Goal: Information Seeking & Learning: Check status

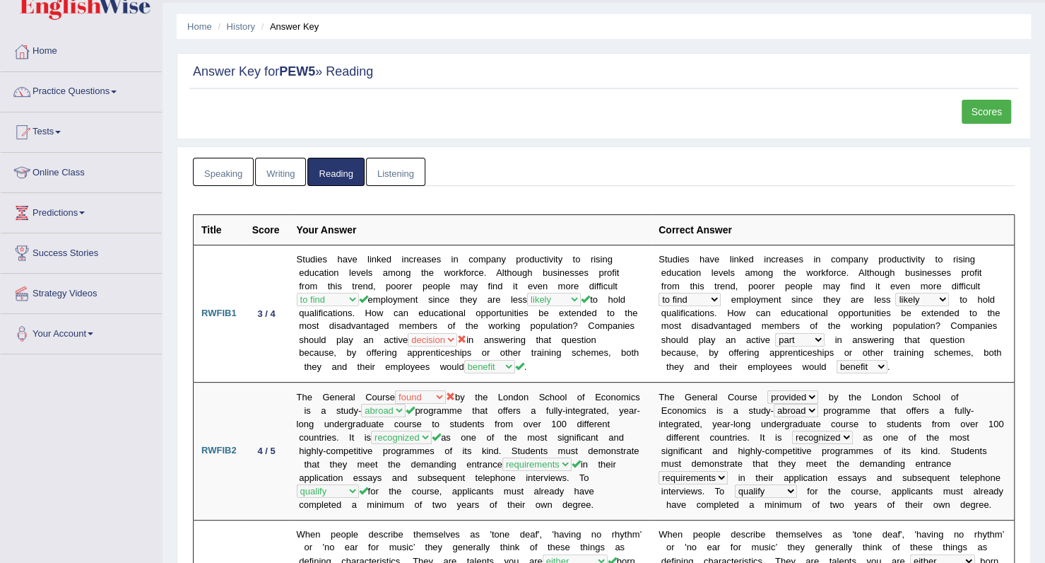
click at [54, 112] on link "Tests" at bounding box center [81, 129] width 161 height 35
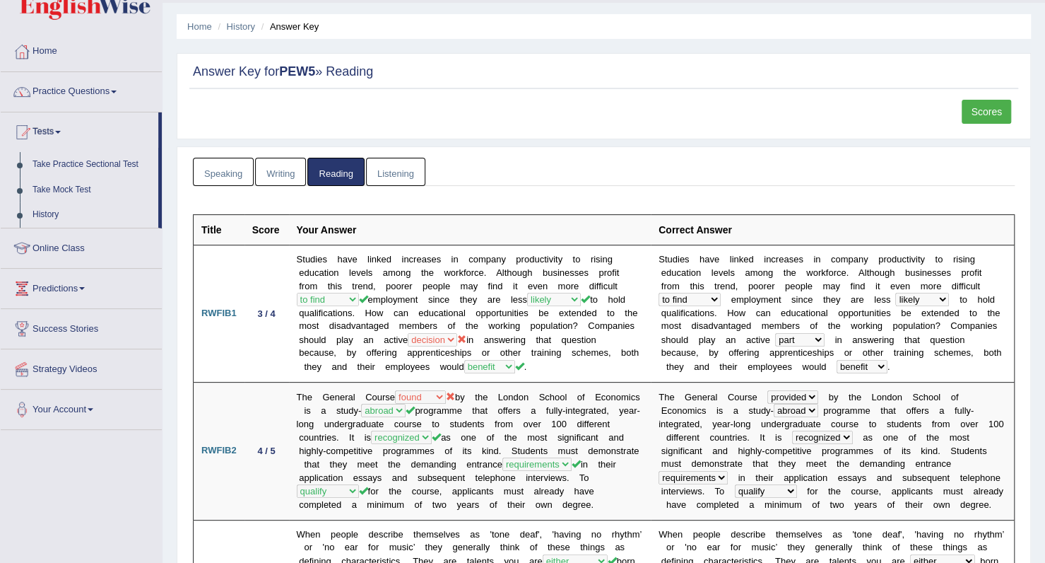
click at [142, 112] on li "Tests Take Practice Sectional Test Take Mock Test History" at bounding box center [81, 170] width 161 height 116
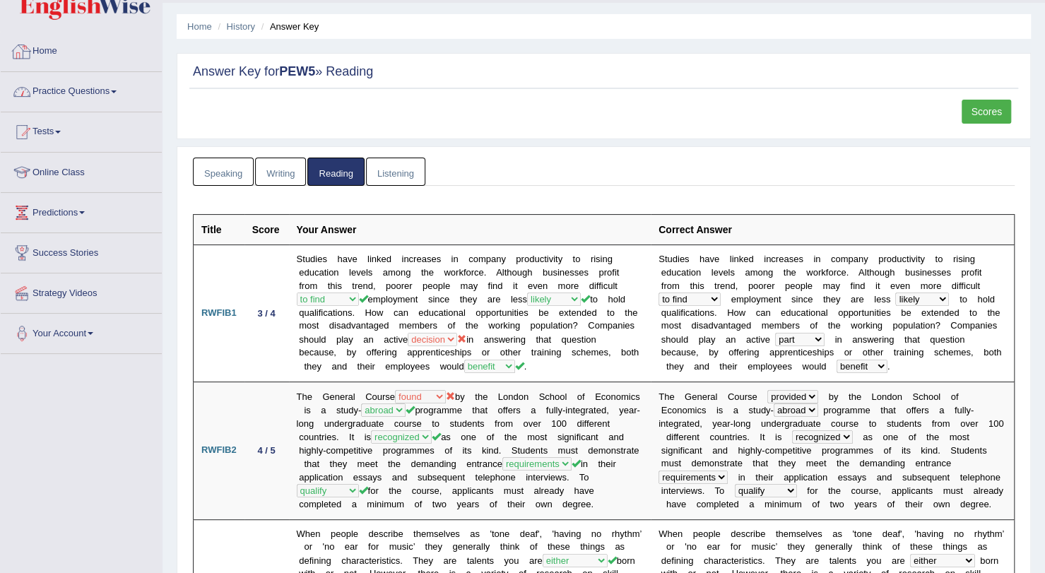
click at [98, 86] on link "Practice Questions" at bounding box center [81, 89] width 161 height 35
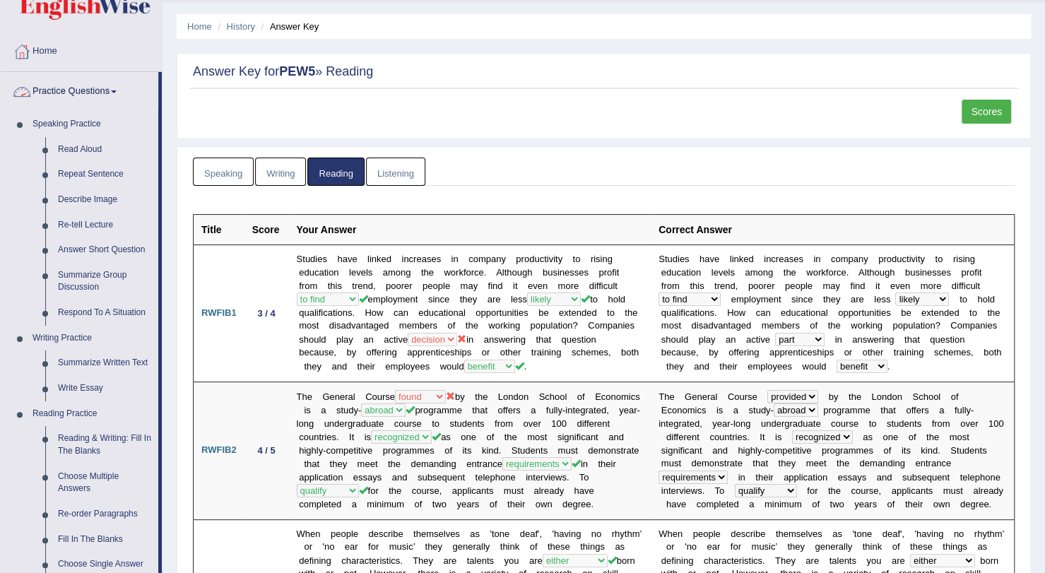
click at [80, 90] on link "Practice Questions" at bounding box center [80, 89] width 158 height 35
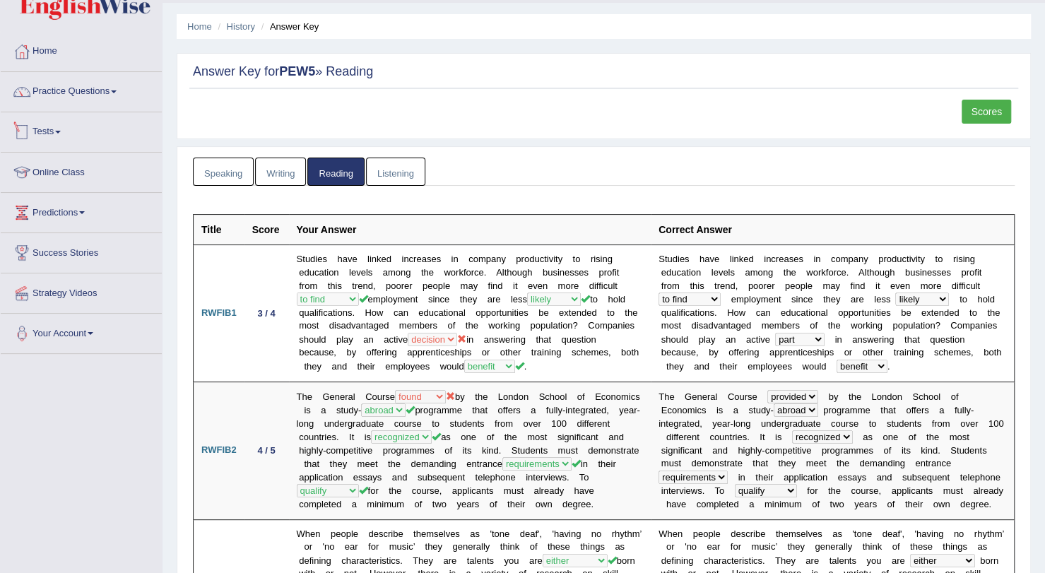
click at [59, 134] on link "Tests" at bounding box center [81, 129] width 161 height 35
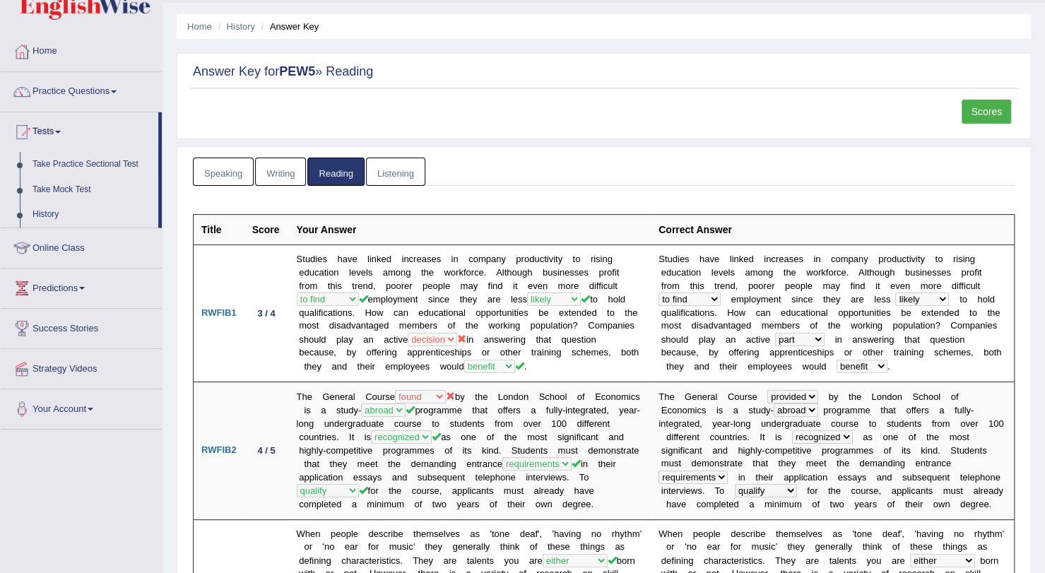
click at [82, 163] on link "Take Practice Sectional Test" at bounding box center [92, 164] width 132 height 25
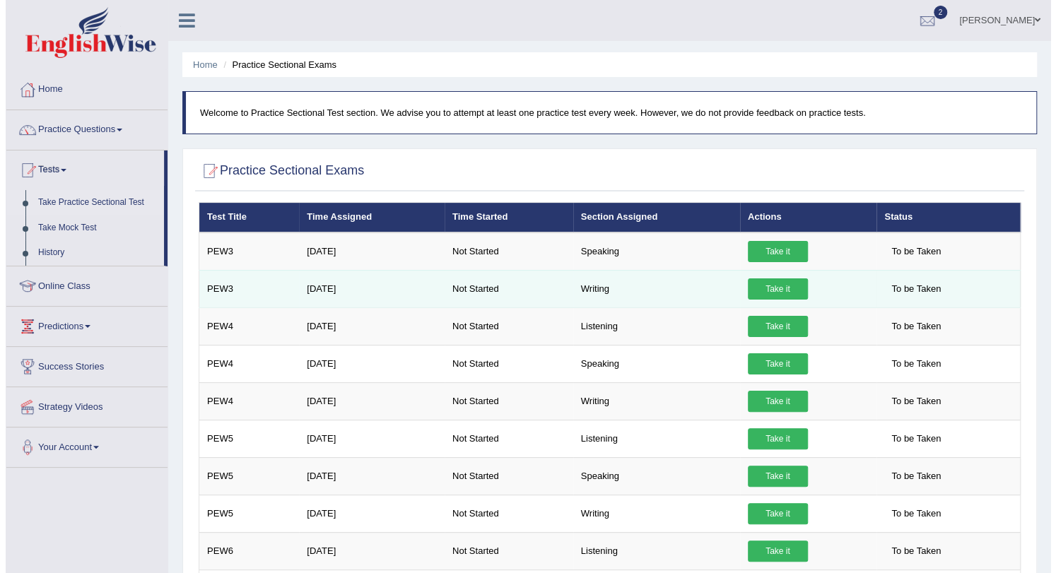
scroll to position [25, 0]
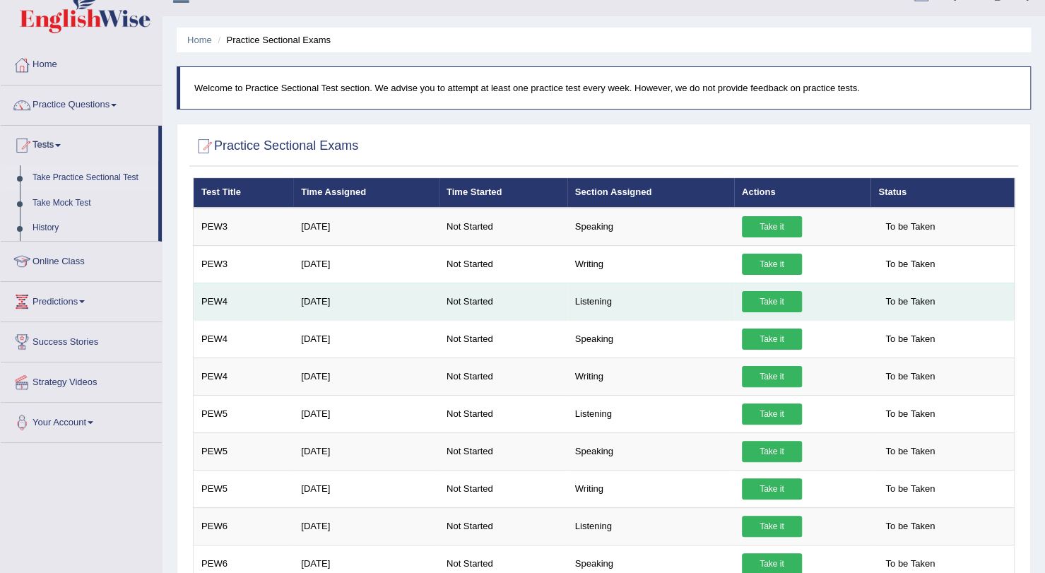
click at [742, 305] on link "Take it" at bounding box center [772, 301] width 60 height 21
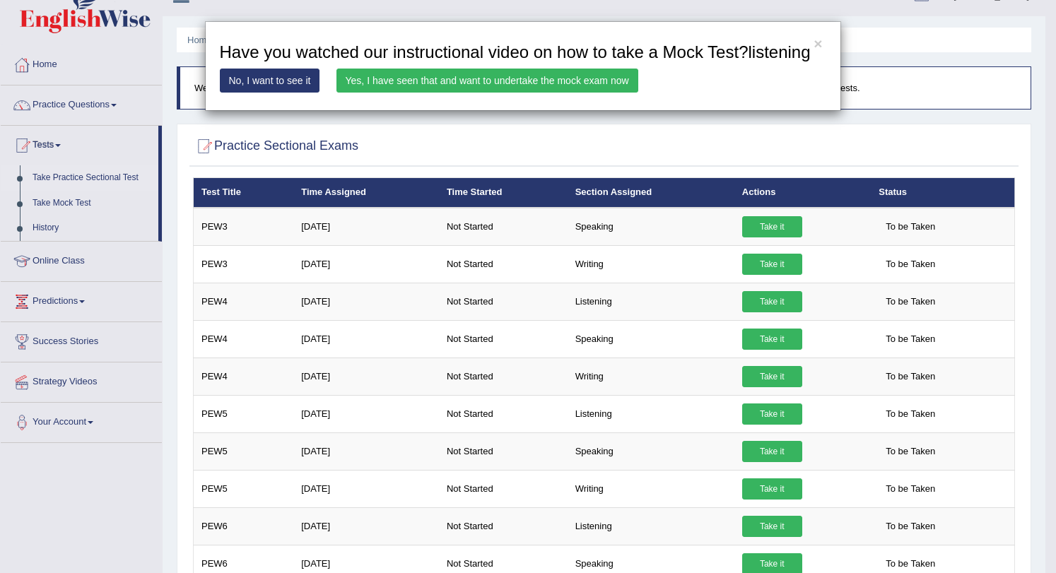
click at [441, 79] on link "Yes, I have seen that and want to undertake the mock exam now" at bounding box center [487, 81] width 302 height 24
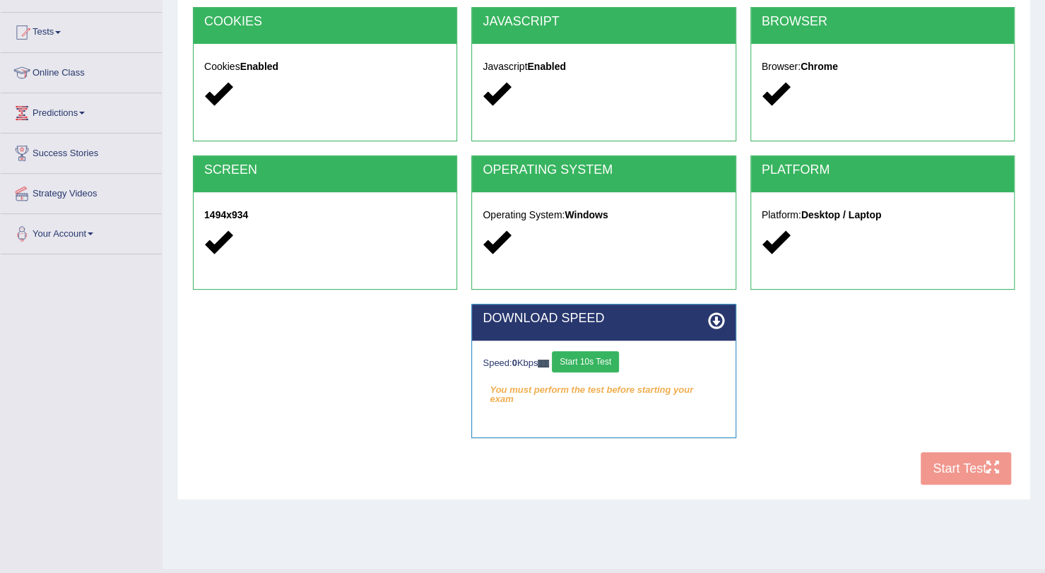
scroll to position [139, 0]
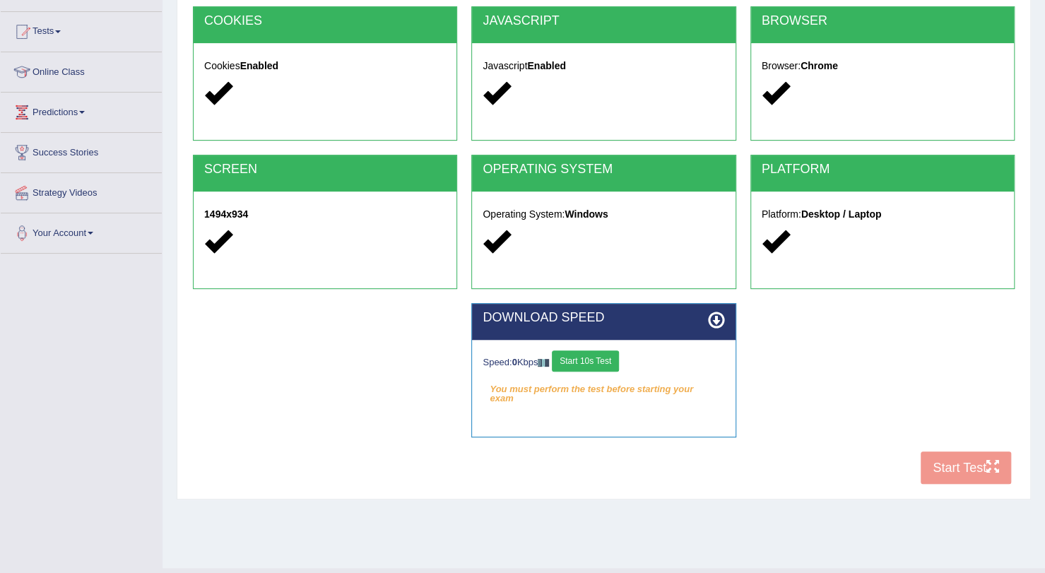
click at [617, 363] on button "Start 10s Test" at bounding box center [585, 361] width 67 height 21
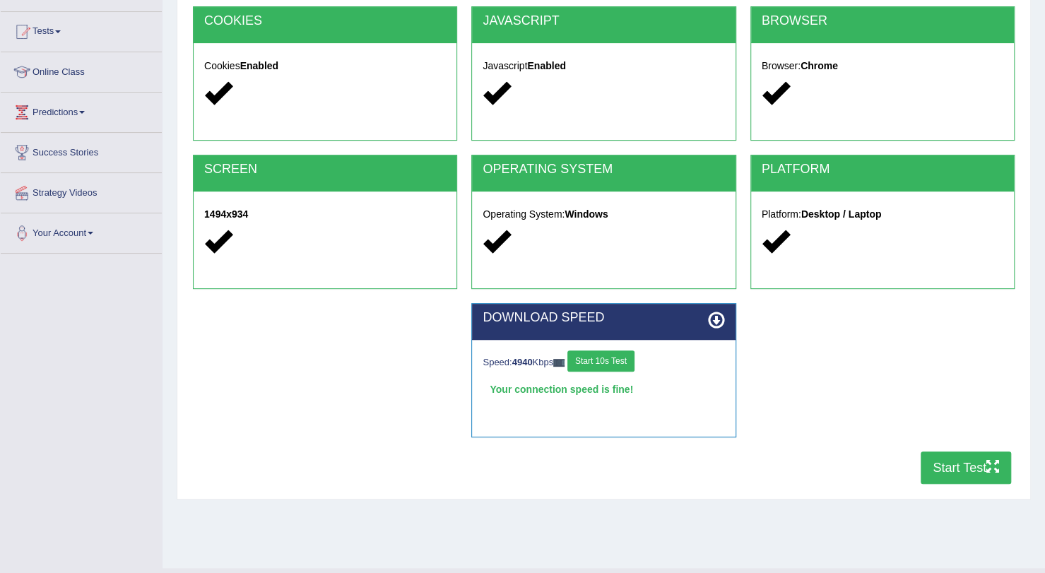
click at [925, 472] on button "Start Test" at bounding box center [966, 468] width 90 height 33
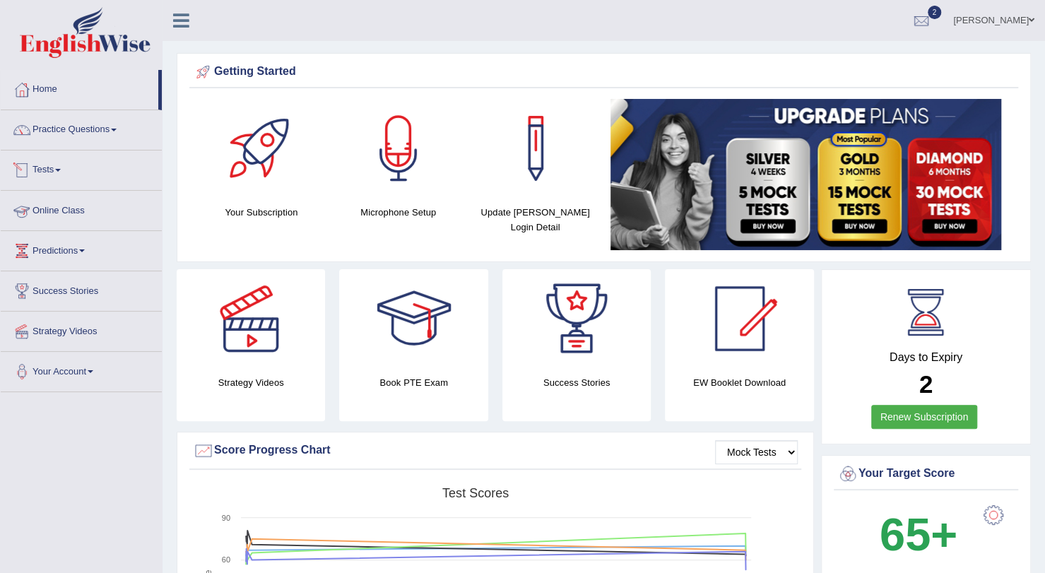
click at [59, 166] on link "Tests" at bounding box center [81, 168] width 161 height 35
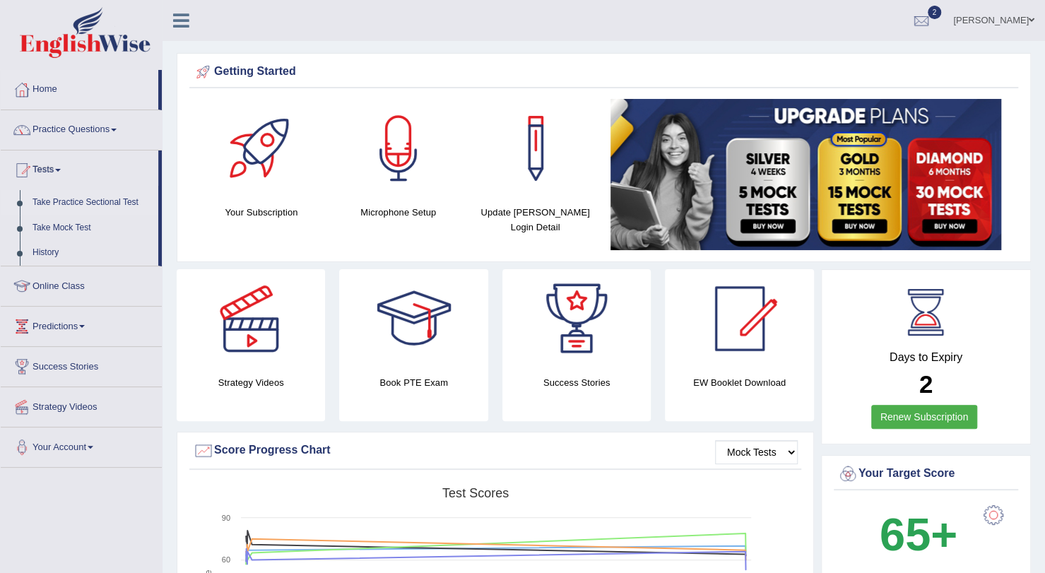
click at [85, 194] on link "Take Practice Sectional Test" at bounding box center [92, 202] width 132 height 25
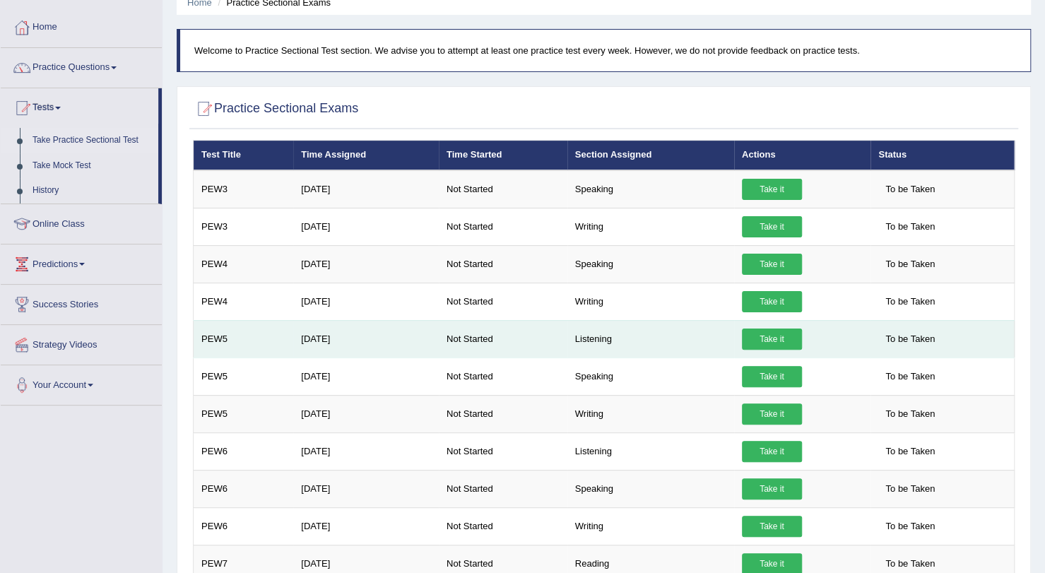
click at [777, 334] on link "Take it" at bounding box center [772, 339] width 60 height 21
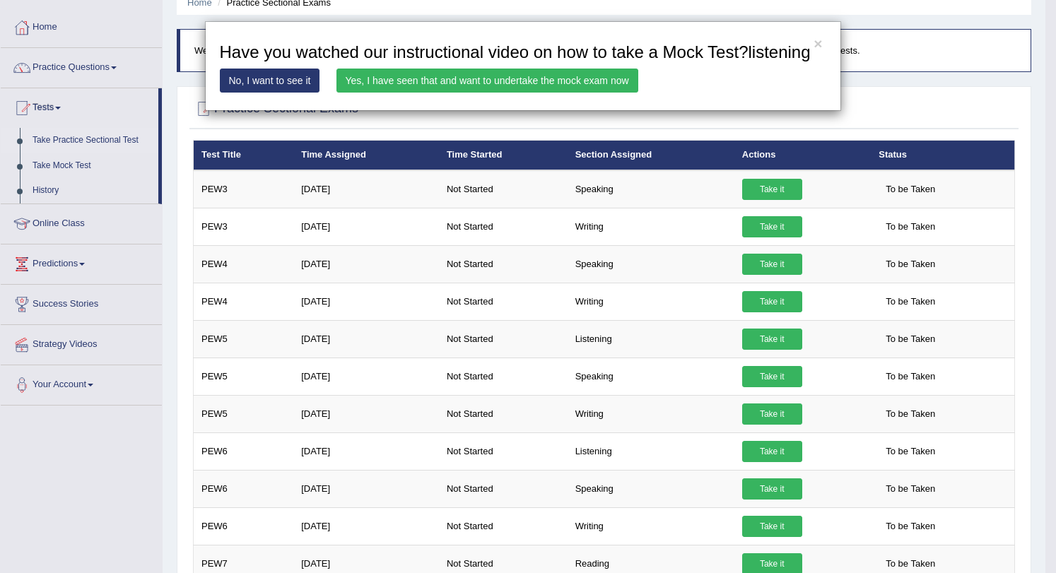
click at [530, 80] on link "Yes, I have seen that and want to undertake the mock exam now" at bounding box center [487, 81] width 302 height 24
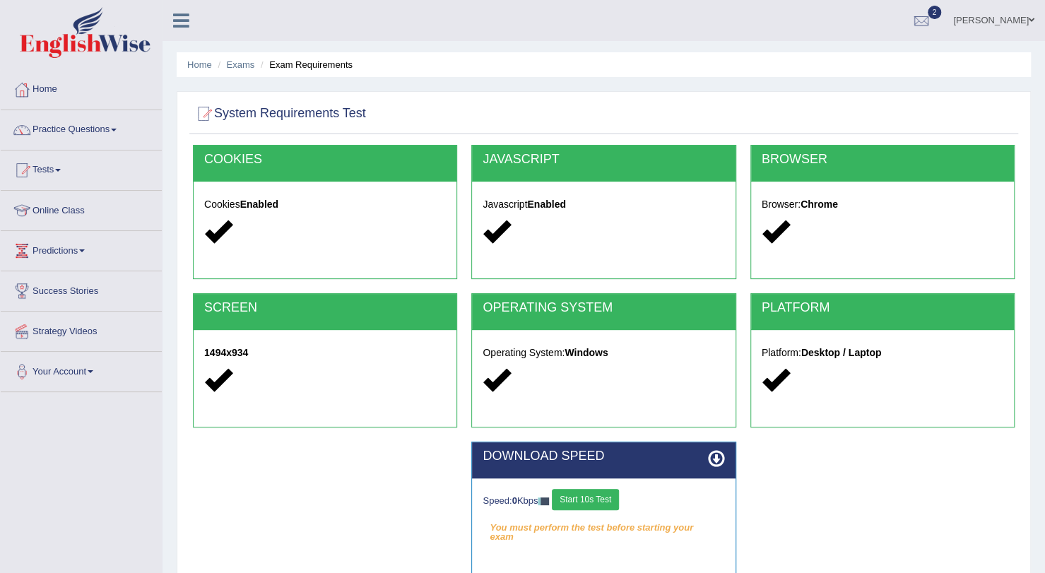
click at [583, 495] on button "Start 10s Test" at bounding box center [585, 499] width 67 height 21
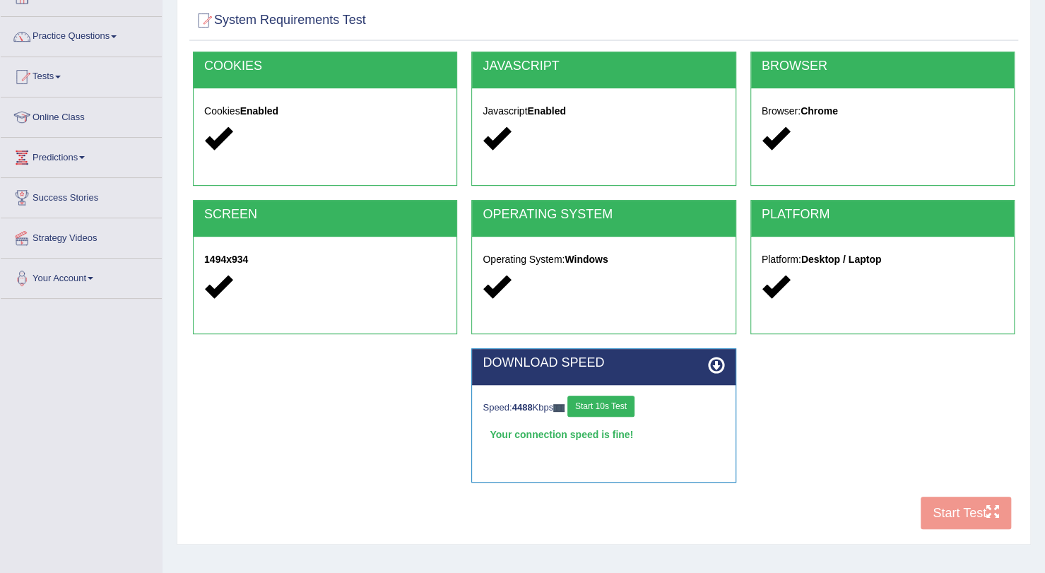
scroll to position [105, 0]
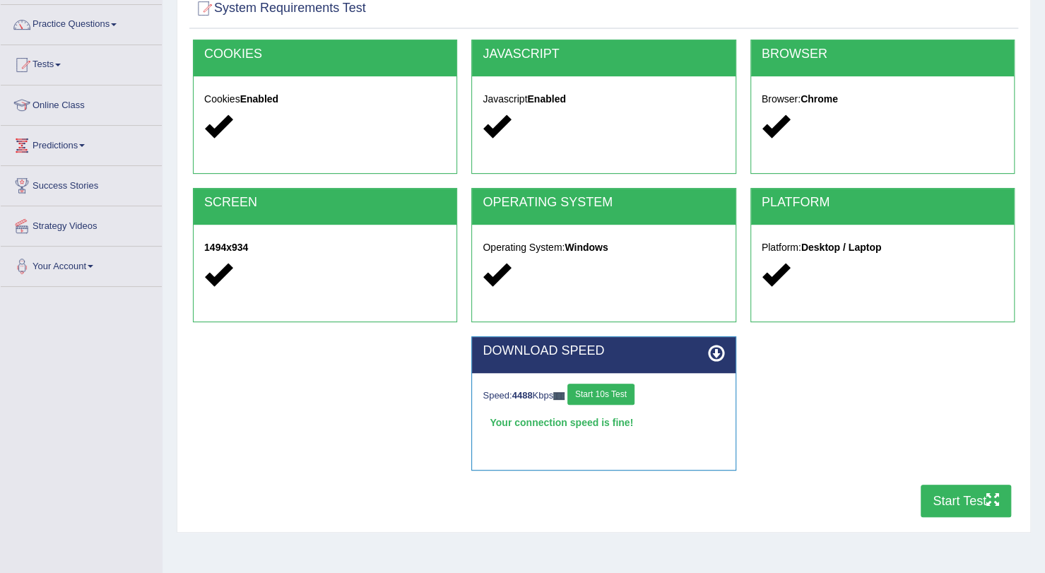
click at [934, 491] on button "Start Test" at bounding box center [966, 501] width 90 height 33
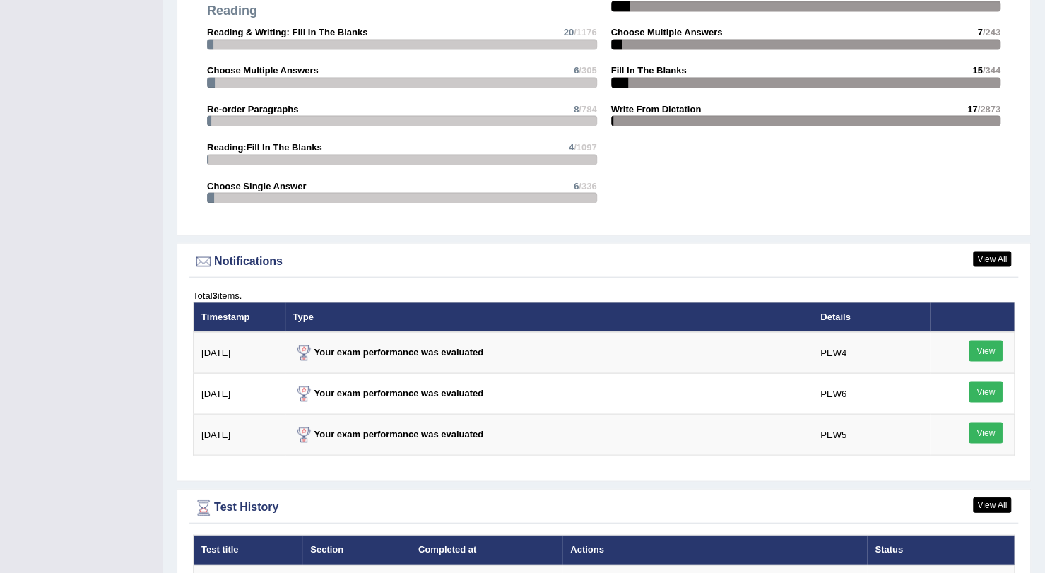
scroll to position [1852, 0]
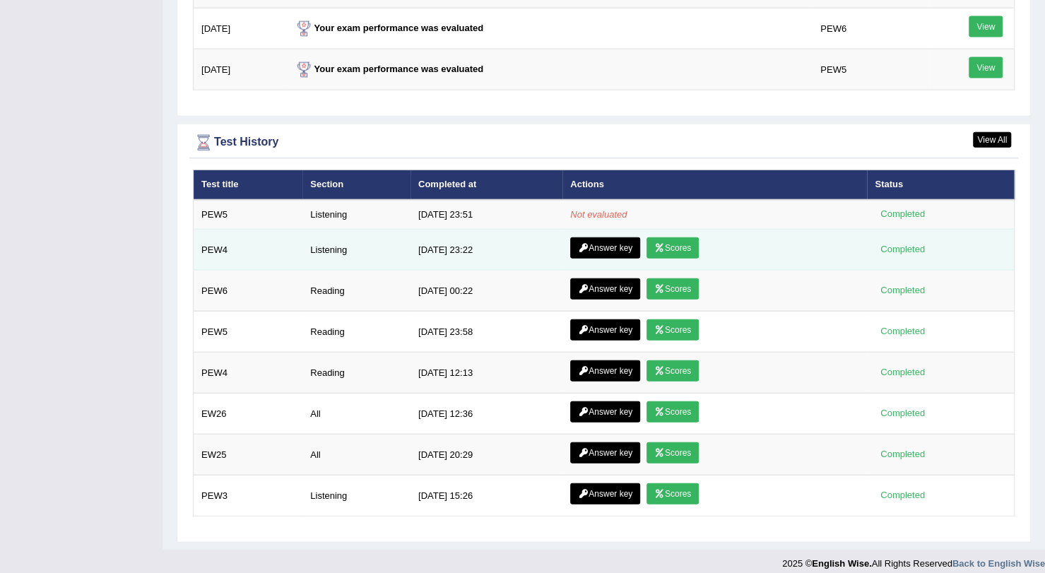
click at [671, 237] on link "Scores" at bounding box center [673, 247] width 52 height 21
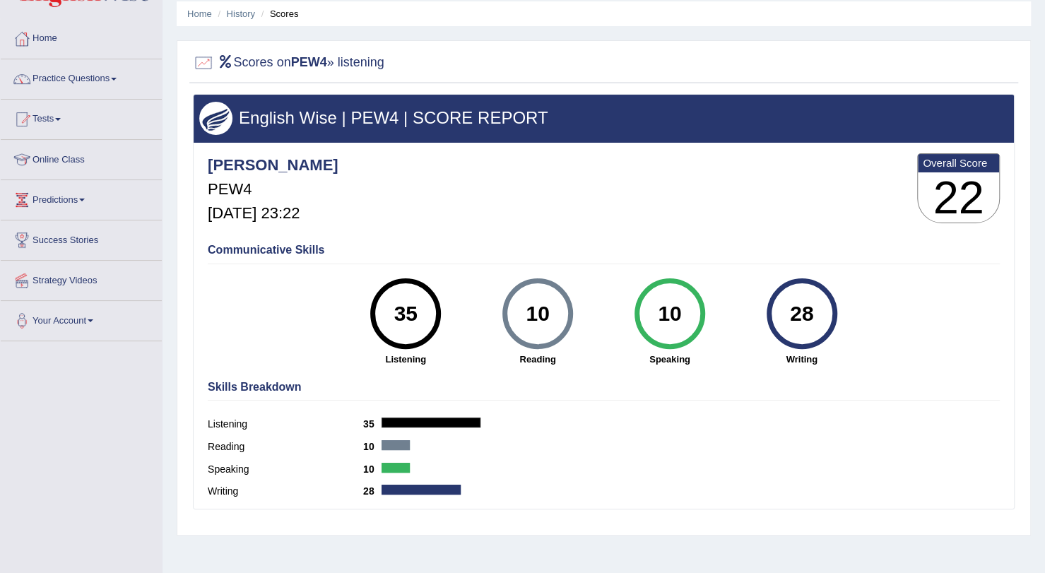
scroll to position [50, 0]
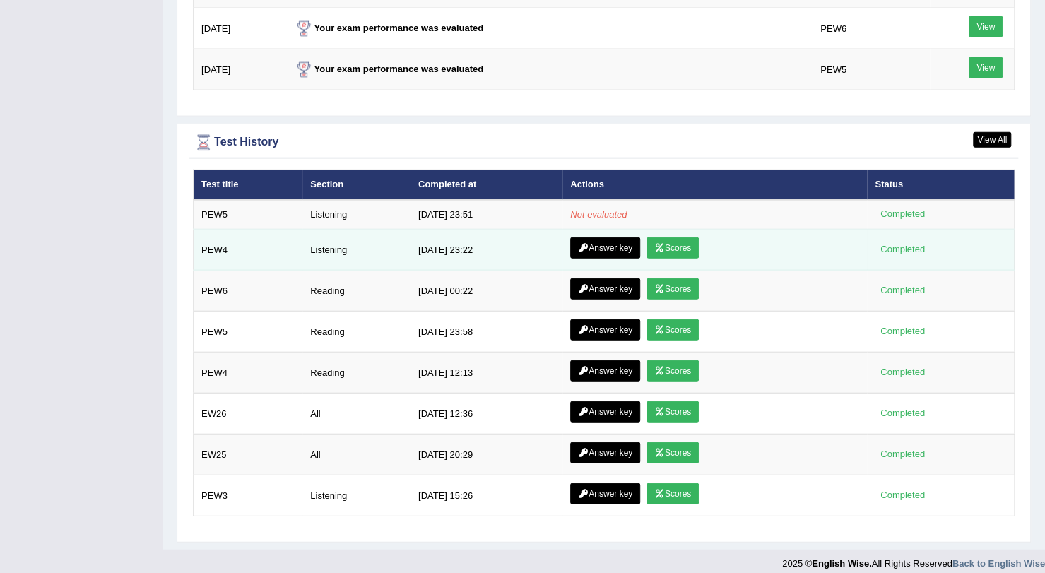
click at [594, 237] on link "Answer key" at bounding box center [605, 247] width 70 height 21
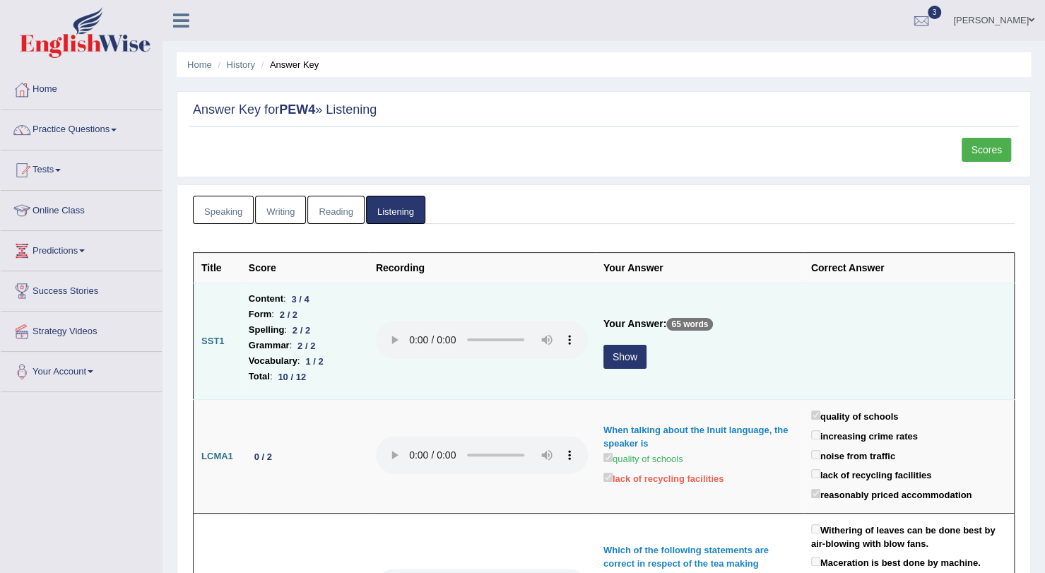
click at [632, 352] on button "Show" at bounding box center [625, 357] width 43 height 24
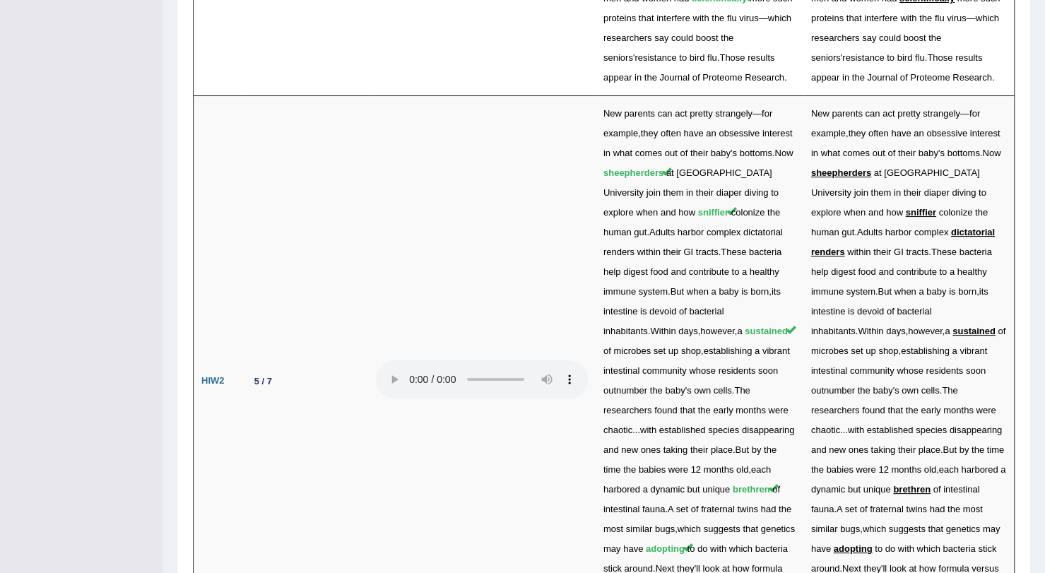
scroll to position [3205, 0]
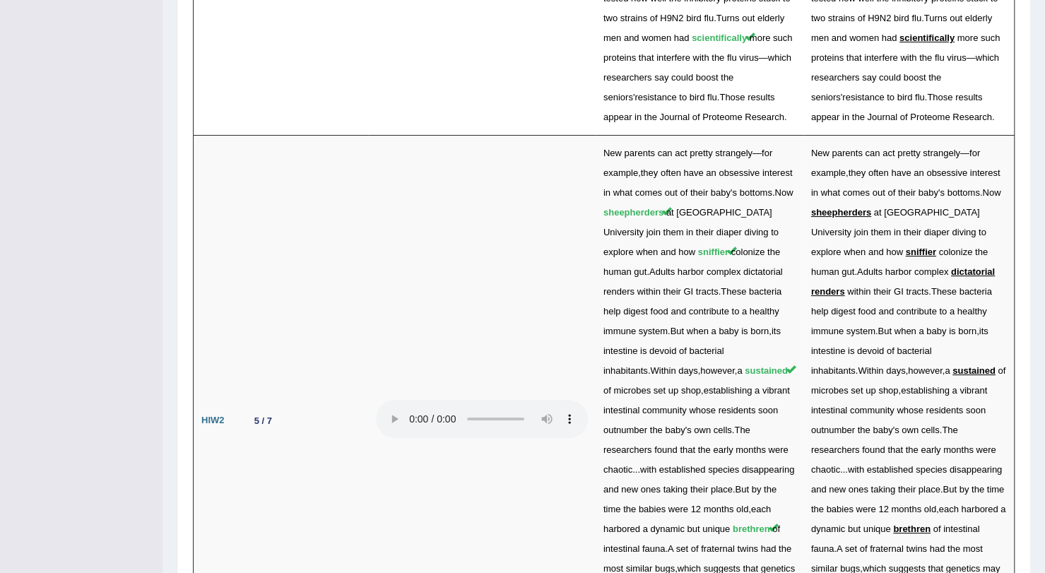
click at [599, 493] on td "New parents can act pretty strangely — for example , they often have an obsessi…" at bounding box center [700, 421] width 208 height 570
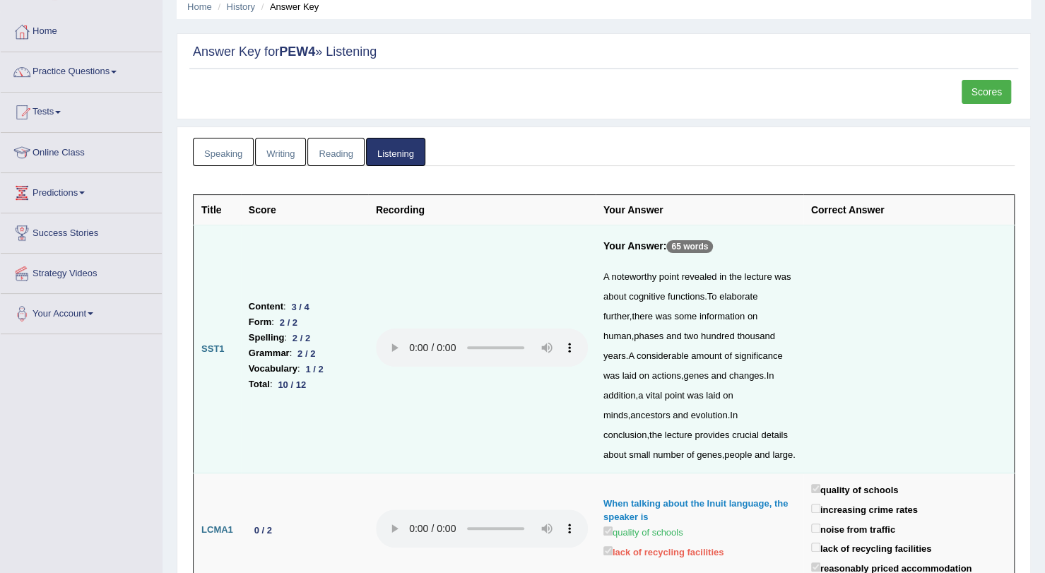
scroll to position [0, 0]
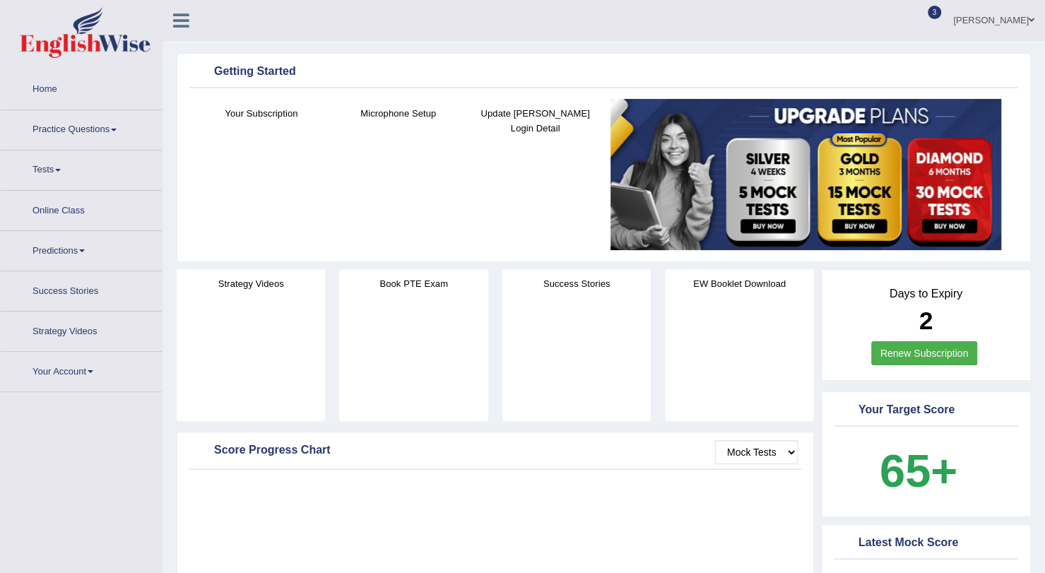
scroll to position [1852, 0]
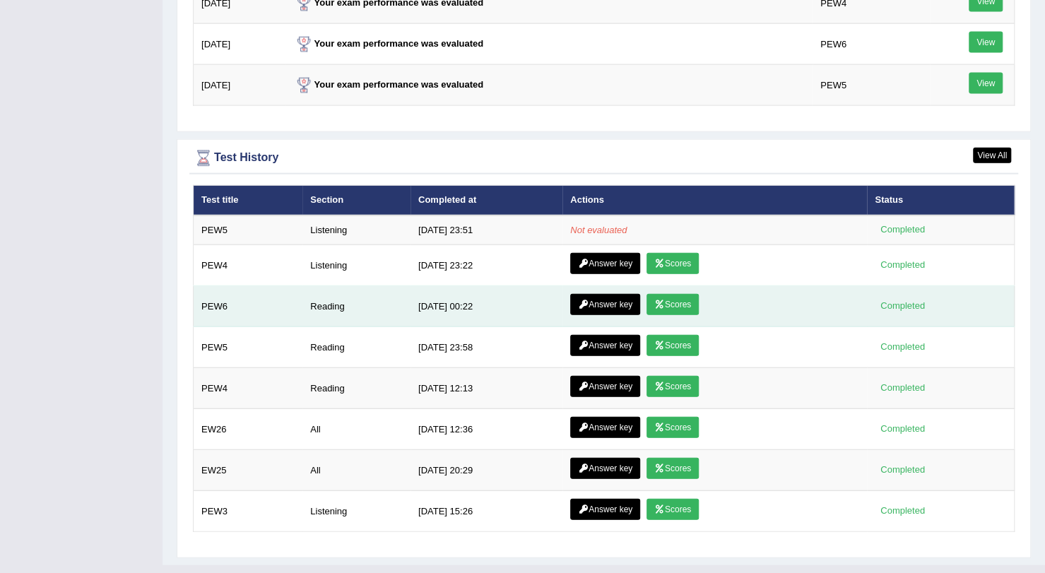
scroll to position [1836, 0]
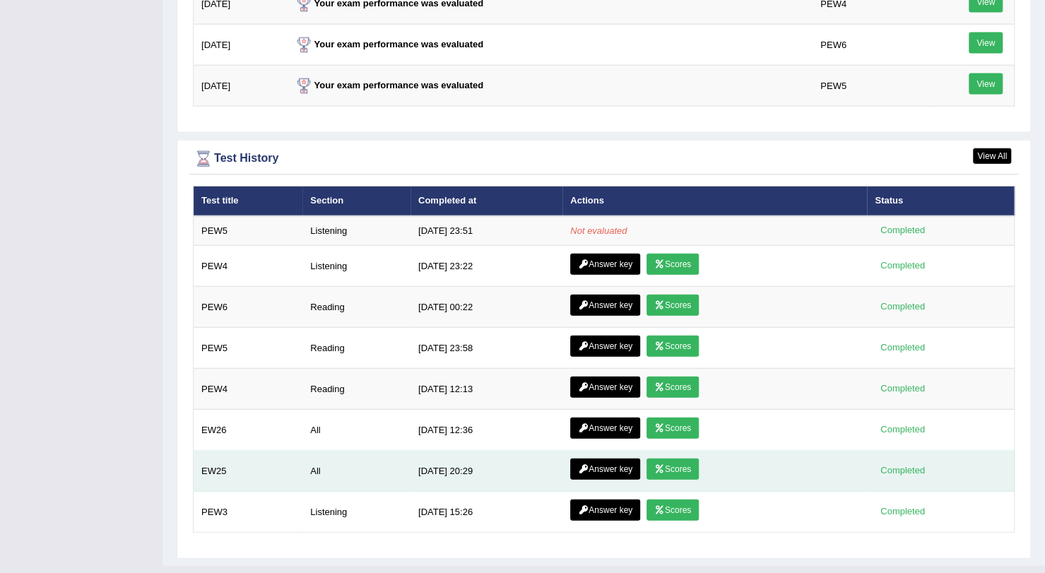
click at [609, 462] on link "Answer key" at bounding box center [605, 469] width 70 height 21
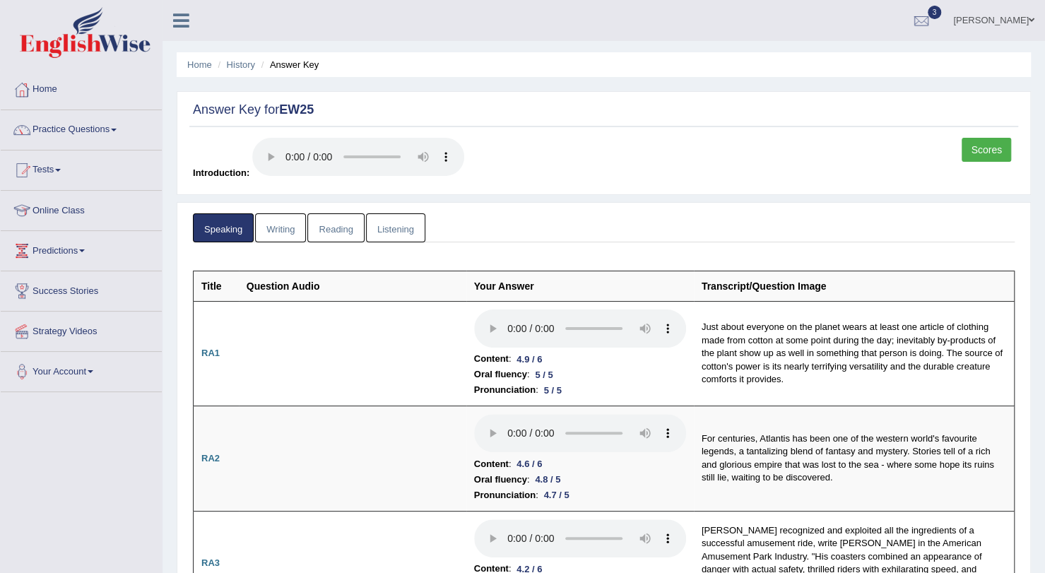
click at [398, 230] on link "Listening" at bounding box center [395, 227] width 59 height 29
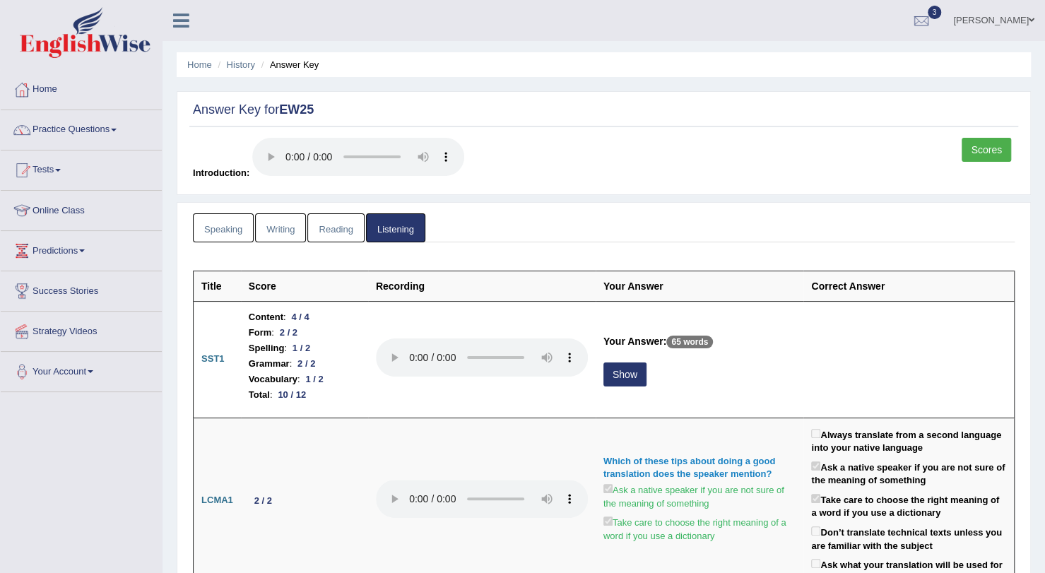
click at [296, 221] on link "Writing" at bounding box center [280, 227] width 51 height 29
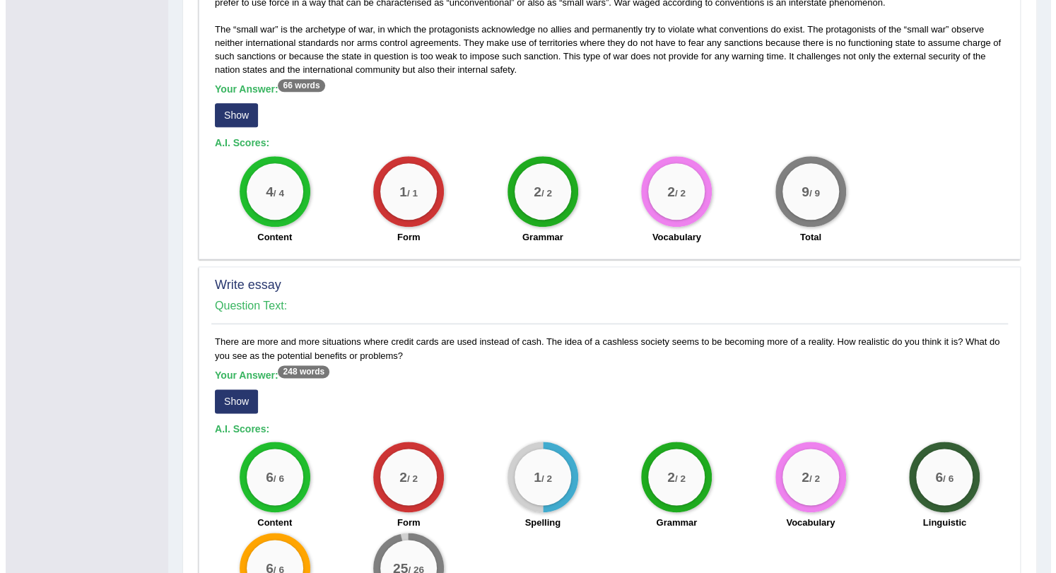
scroll to position [829, 0]
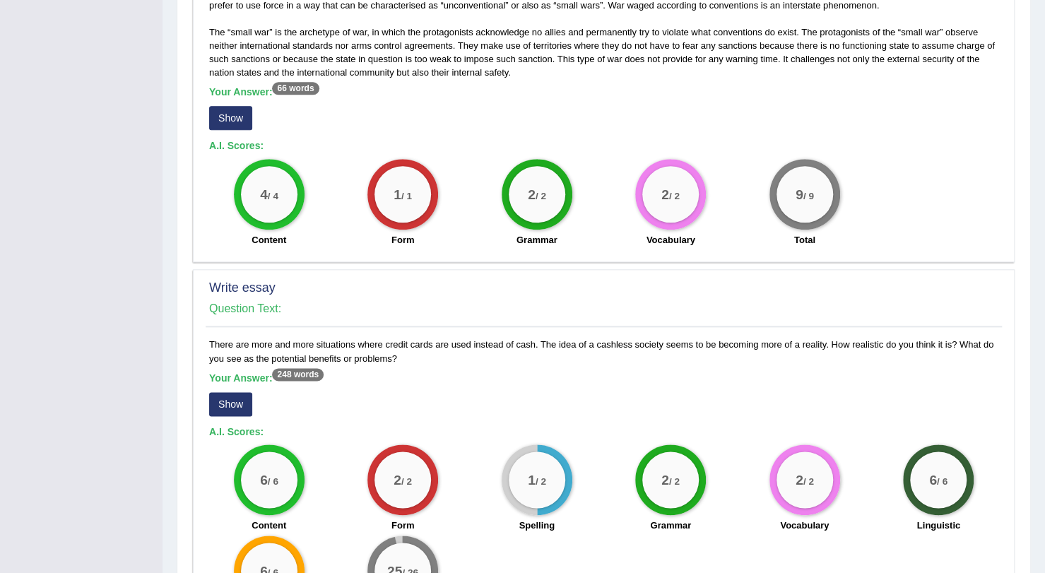
click at [302, 372] on sup "248 words" at bounding box center [298, 374] width 52 height 13
click at [235, 374] on b "Your Answer: 248 words" at bounding box center [266, 377] width 114 height 11
click at [235, 405] on button "Show" at bounding box center [230, 404] width 43 height 24
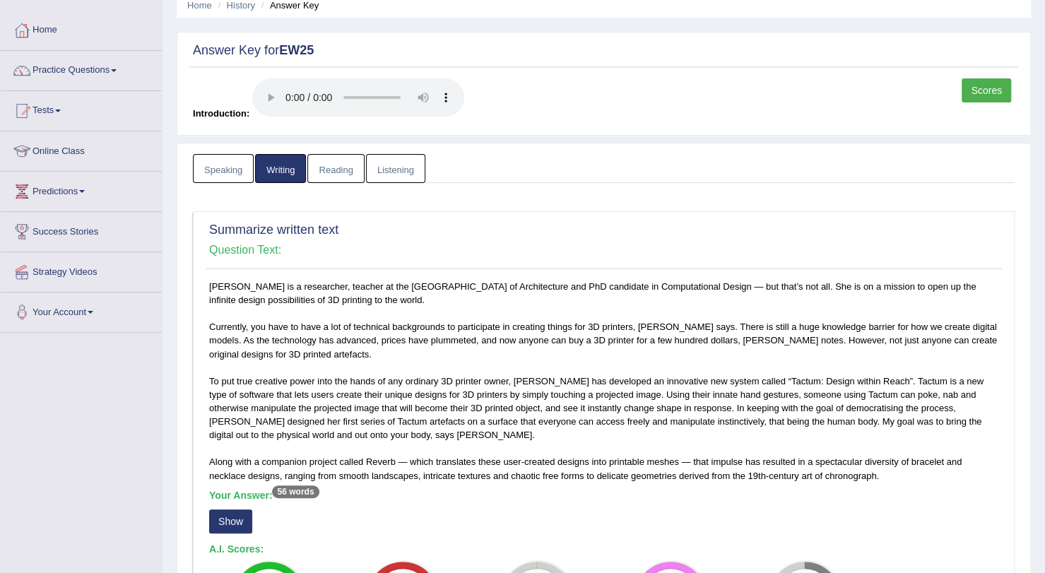
scroll to position [52, 0]
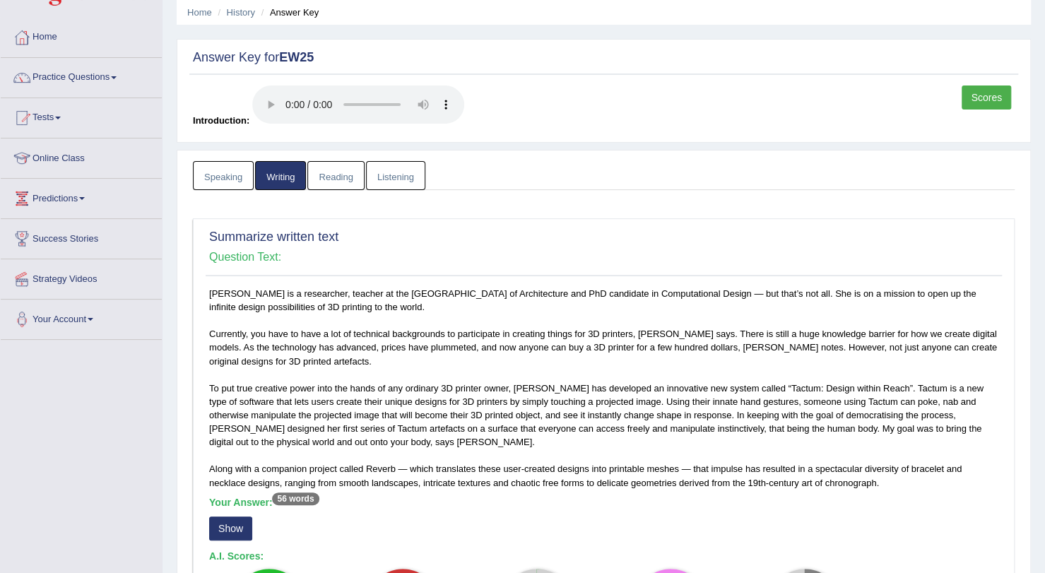
click at [343, 172] on link "Reading" at bounding box center [335, 175] width 57 height 29
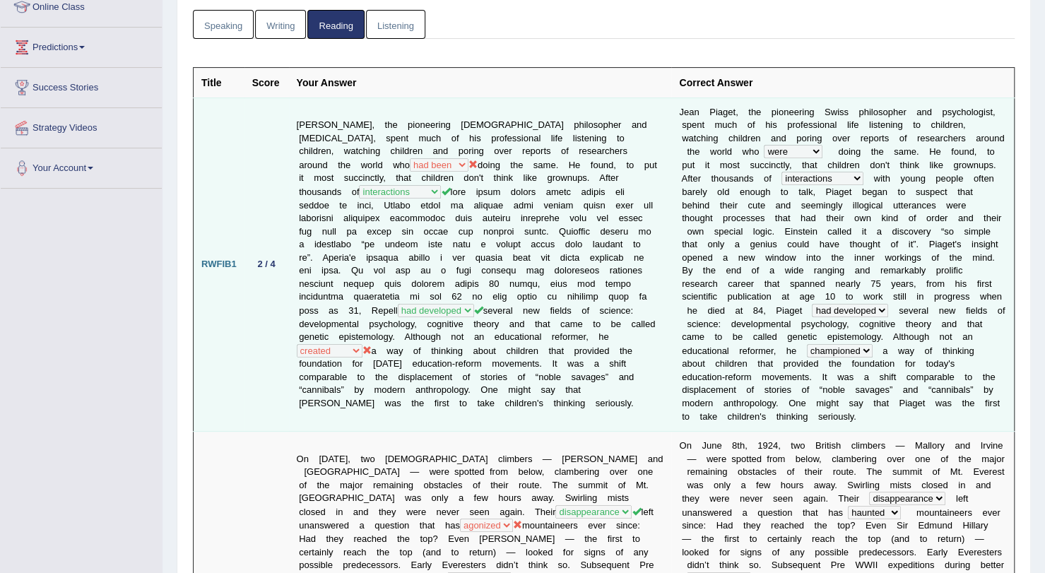
scroll to position [245, 0]
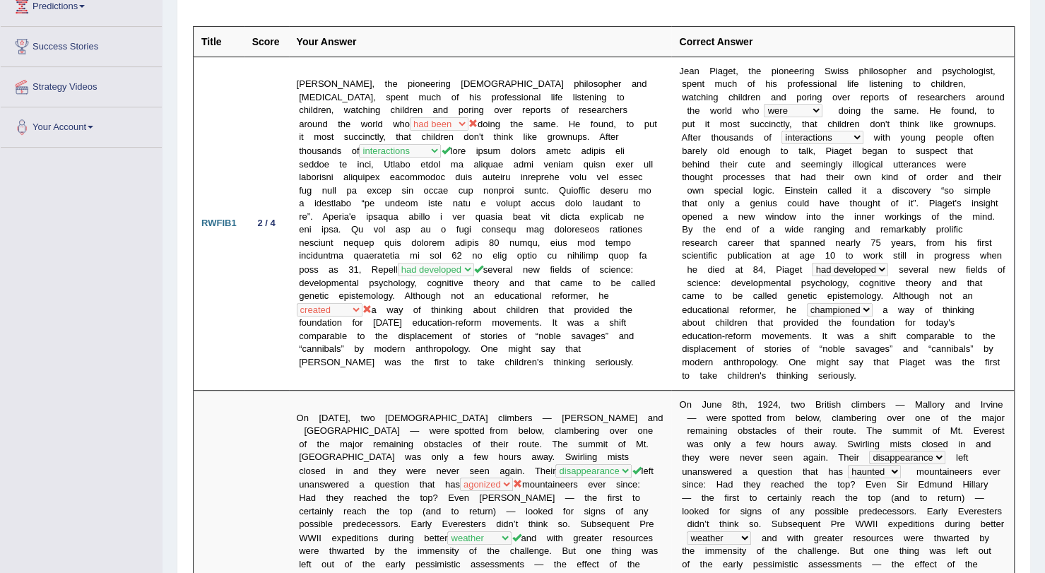
click at [619, 211] on td "Jean Piaget, the pioneering Swiss philosopher and psychologist, spent much of h…" at bounding box center [480, 224] width 383 height 334
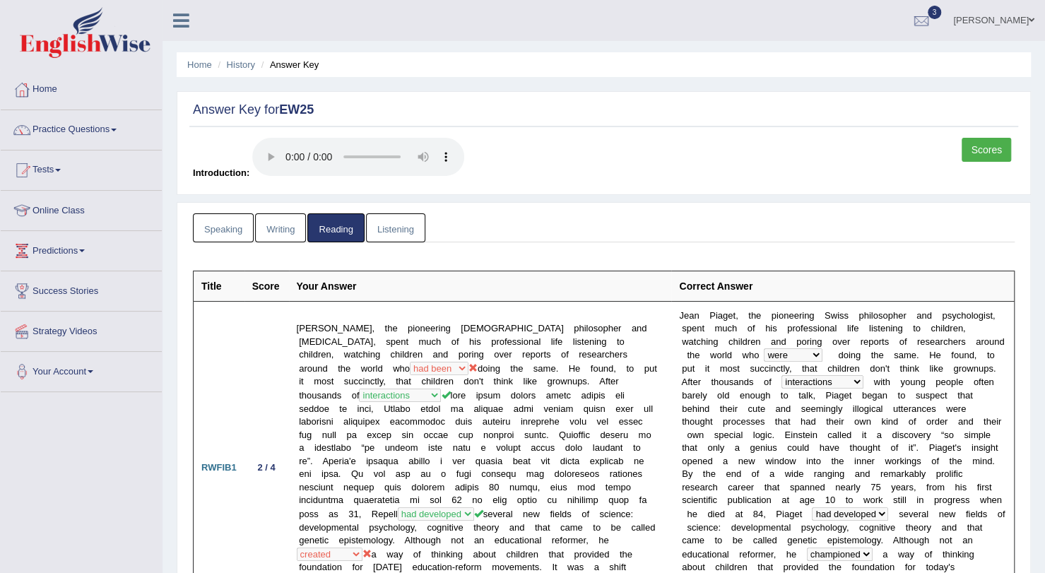
click at [995, 145] on link "Scores" at bounding box center [986, 150] width 49 height 24
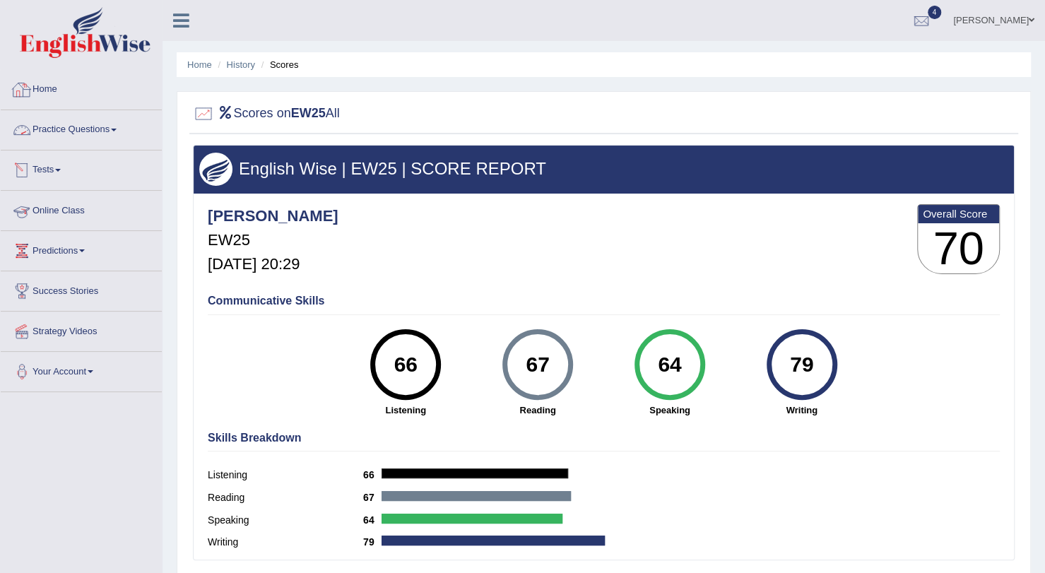
click at [23, 93] on div at bounding box center [21, 89] width 21 height 21
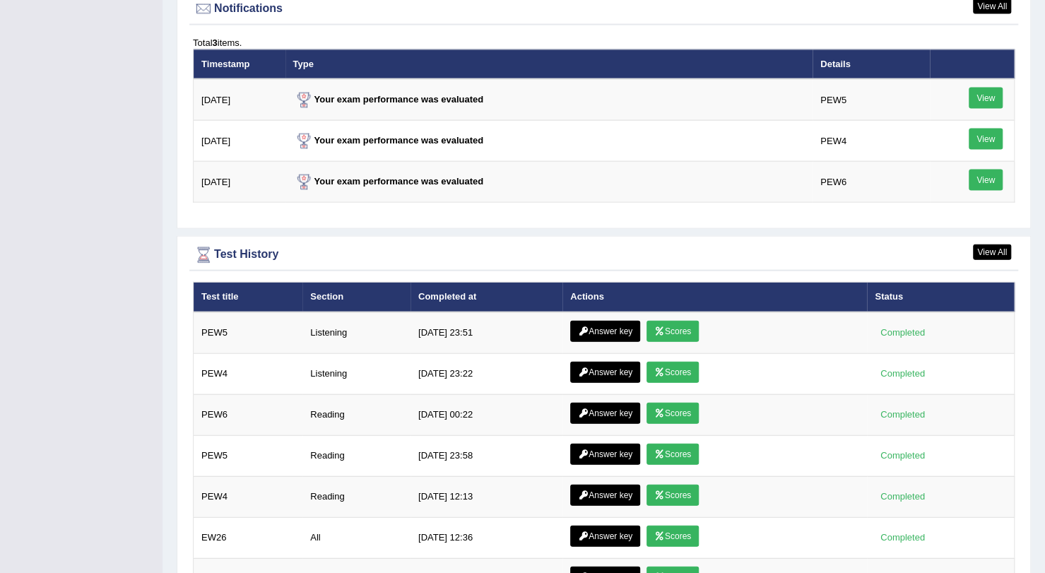
scroll to position [1863, 0]
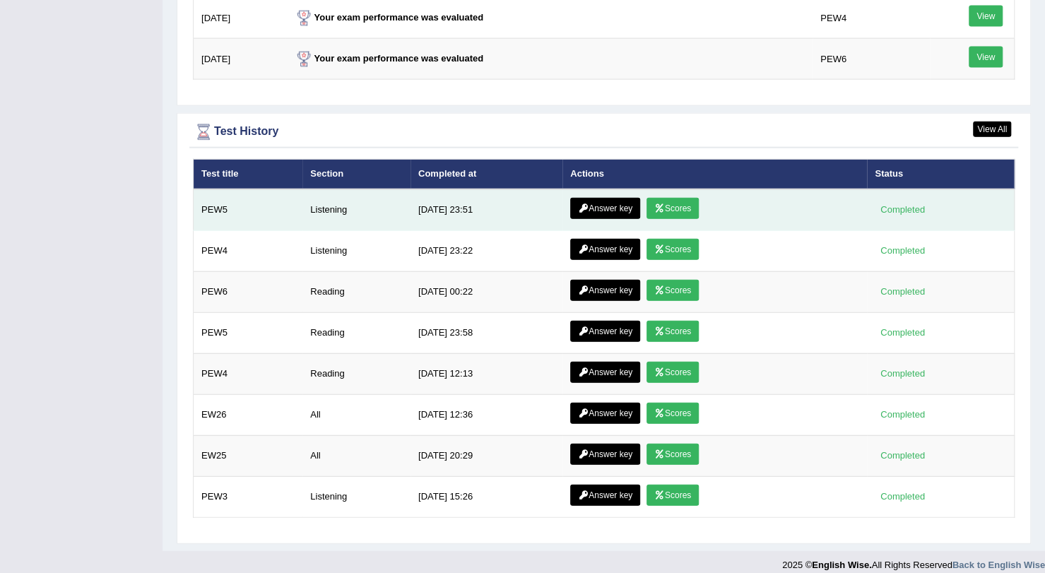
click at [671, 200] on link "Scores" at bounding box center [673, 208] width 52 height 21
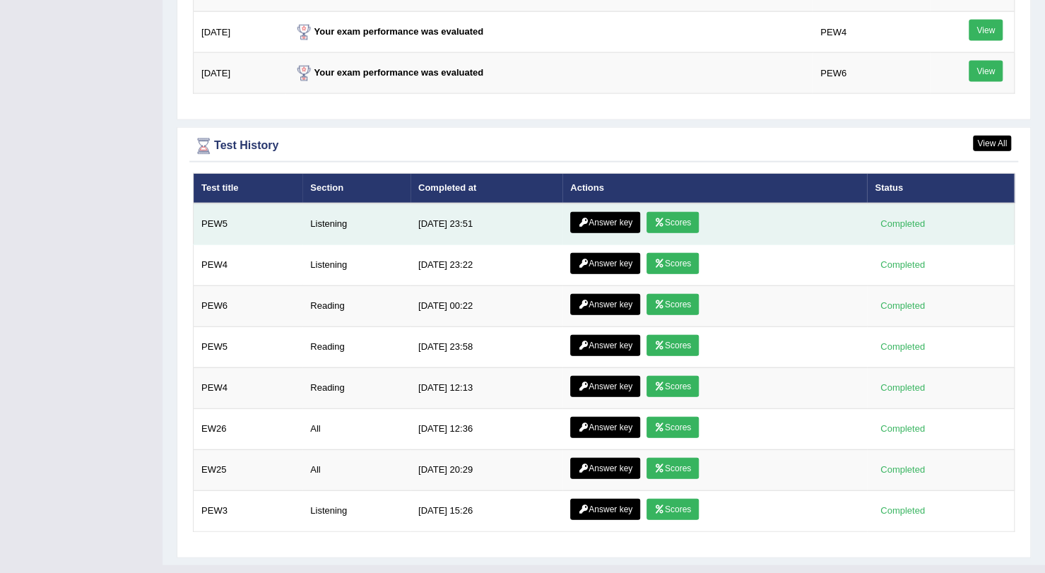
click at [587, 218] on link "Answer key" at bounding box center [605, 222] width 70 height 21
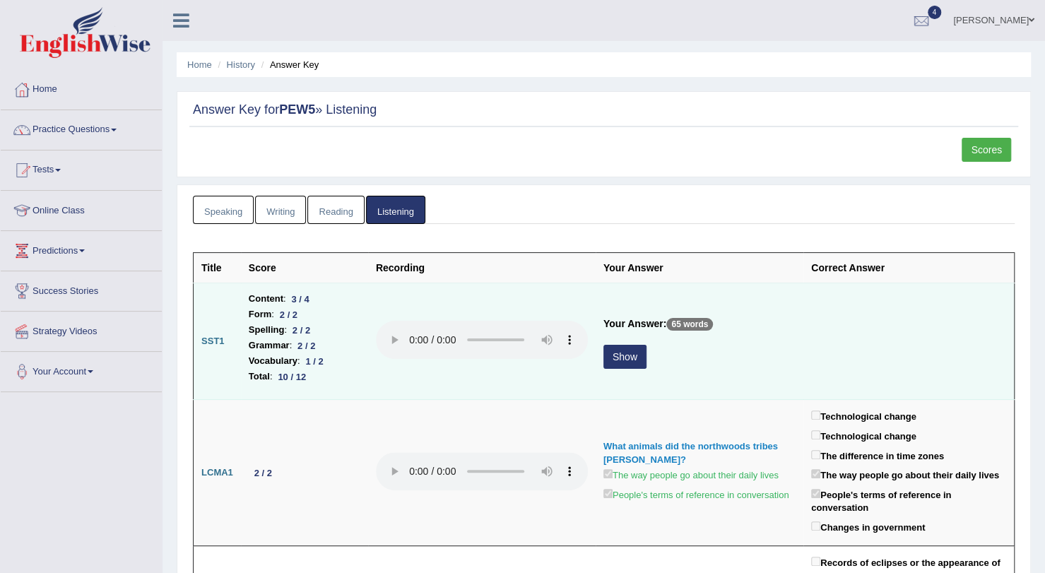
click at [628, 356] on button "Show" at bounding box center [625, 357] width 43 height 24
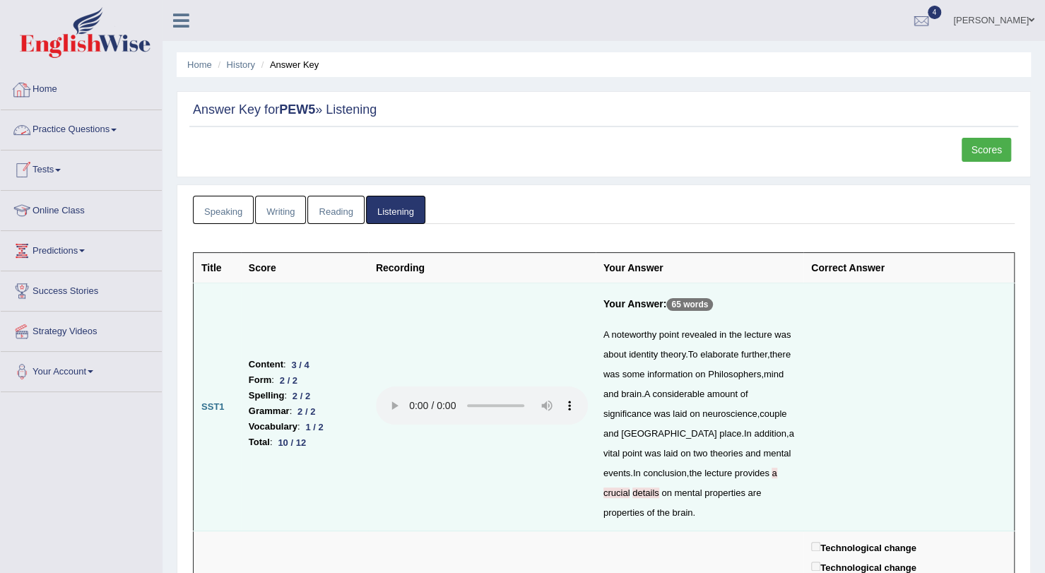
click at [50, 127] on link "Practice Questions" at bounding box center [81, 127] width 161 height 35
